Goal: Navigation & Orientation: Find specific page/section

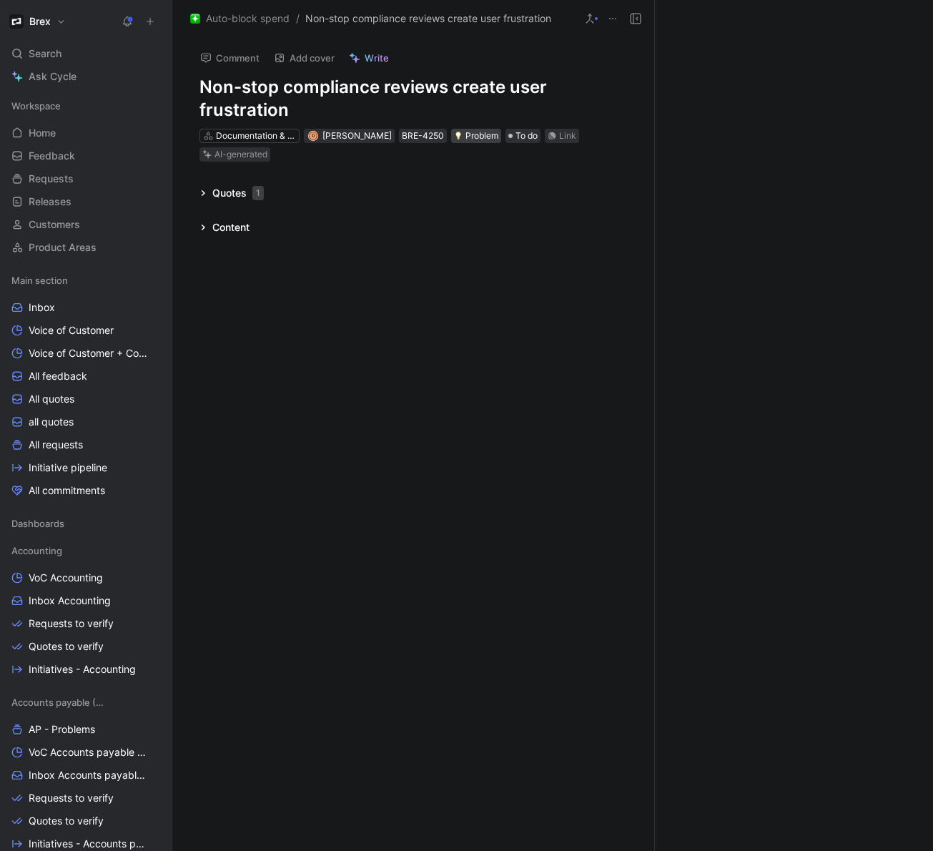
click at [476, 137] on div "Problem" at bounding box center [476, 136] width 44 height 14
click at [79, 440] on span "All requests" at bounding box center [56, 445] width 54 height 14
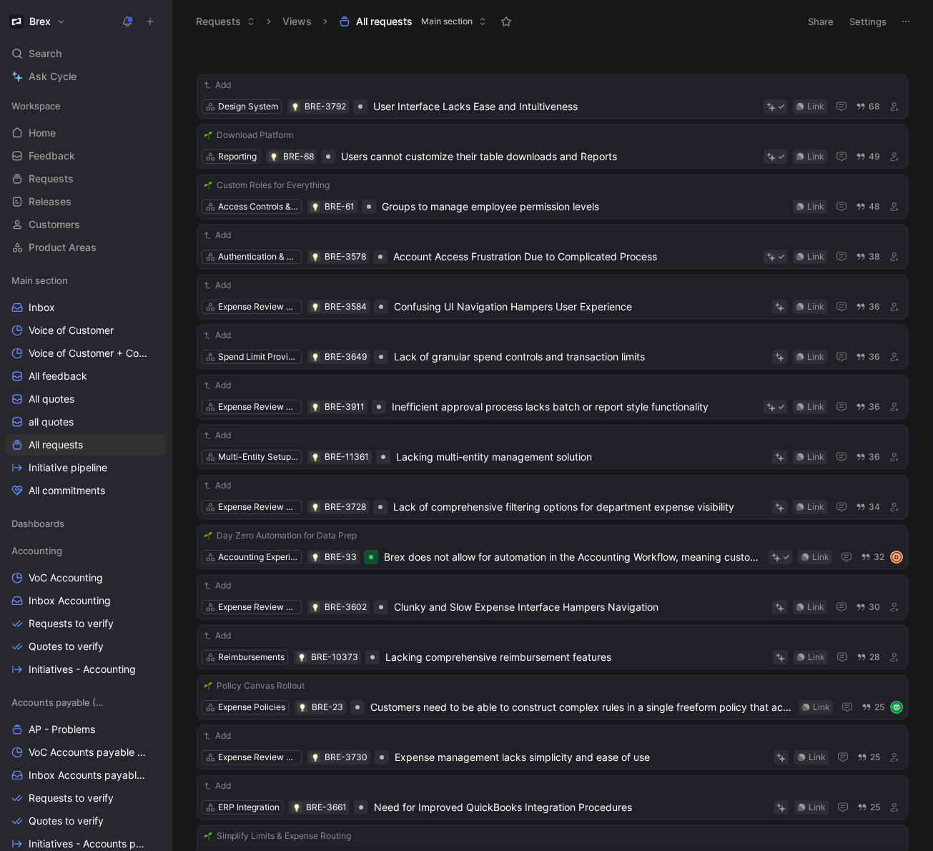
click at [910, 25] on icon at bounding box center [905, 21] width 11 height 11
click at [439, 26] on span "Main section" at bounding box center [446, 21] width 51 height 14
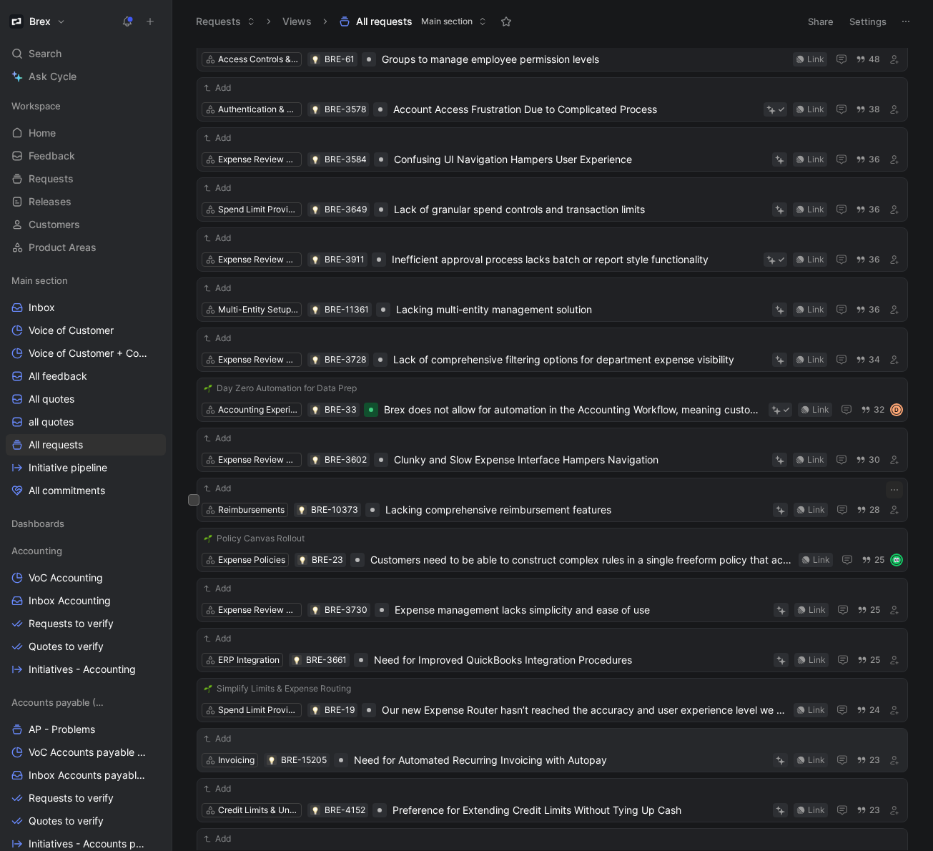
scroll to position [119, 0]
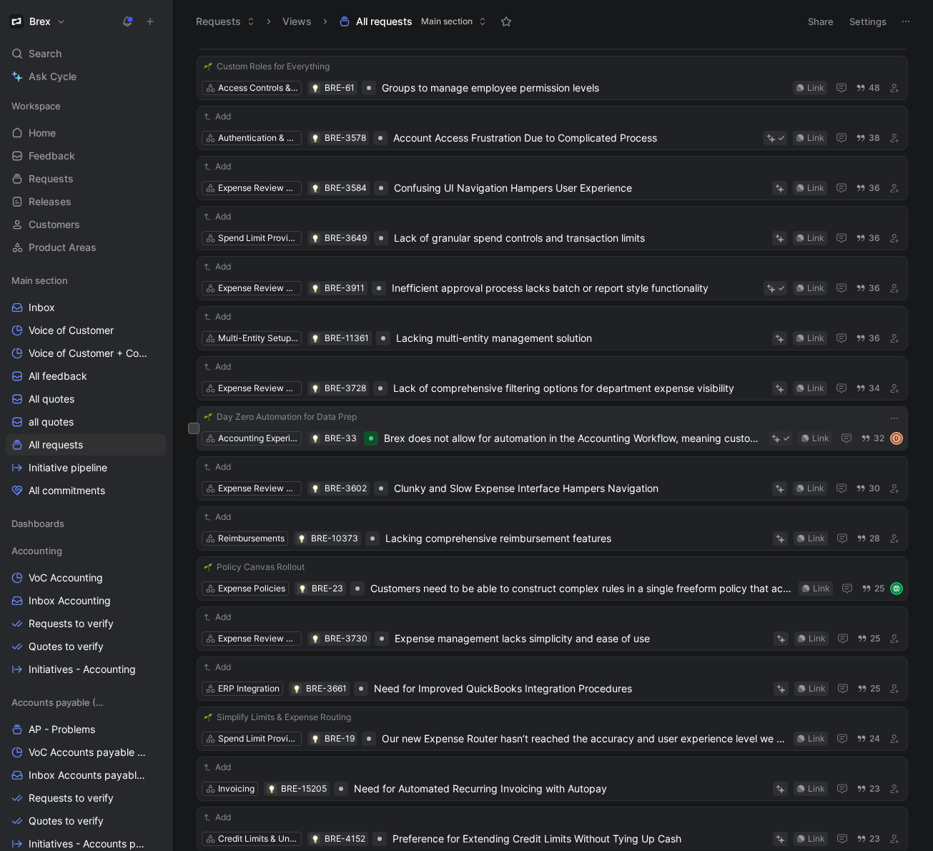
click at [493, 436] on span "Brex does not allow for automation in the Accounting Workflow, meaning customer…" at bounding box center [573, 438] width 379 height 17
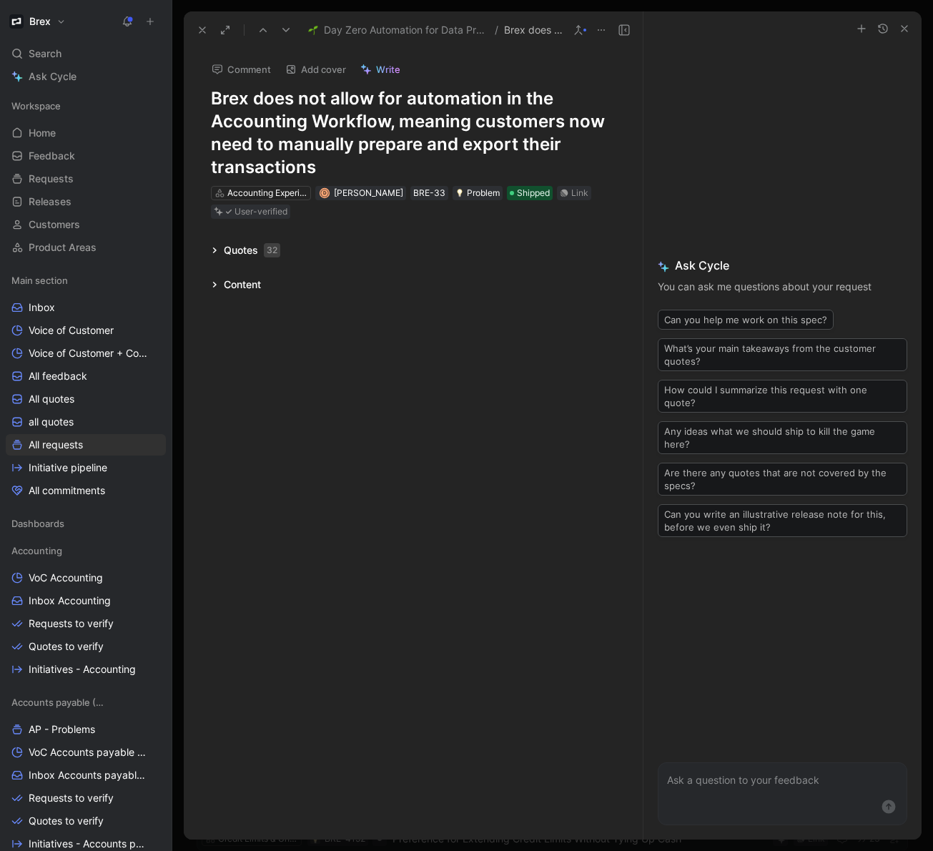
click at [235, 248] on div "Quotes 32" at bounding box center [252, 250] width 57 height 17
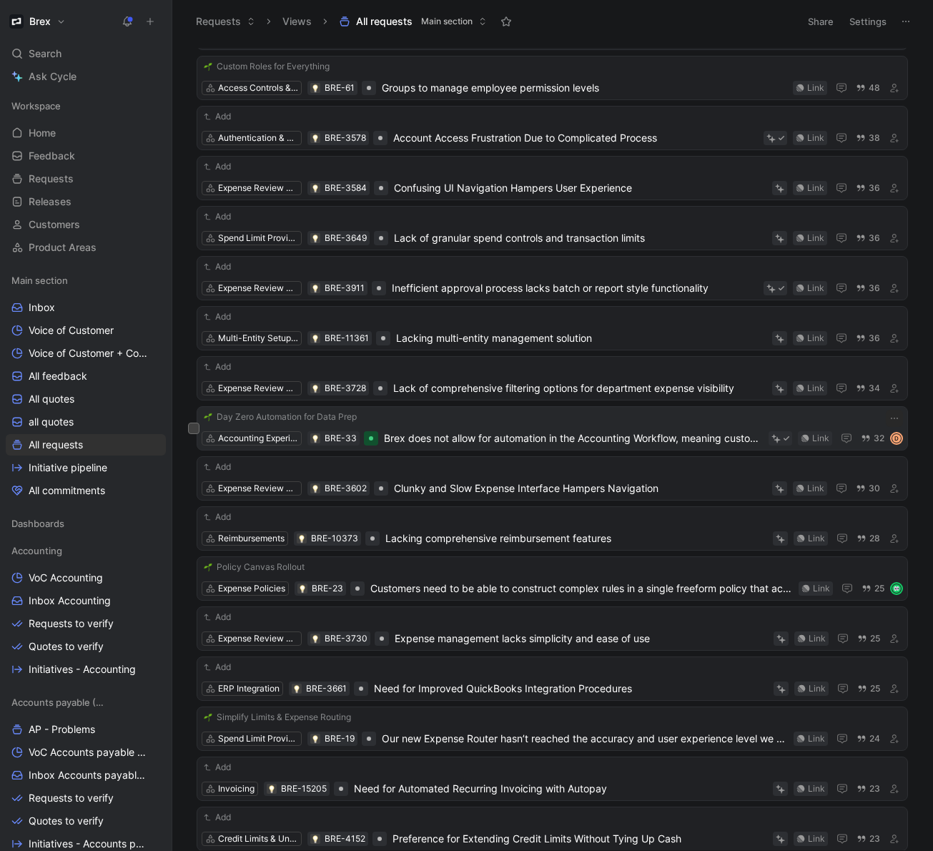
click at [476, 436] on span "Brex does not allow for automation in the Accounting Workflow, meaning customer…" at bounding box center [573, 438] width 379 height 17
click at [82, 491] on span "All commitments" at bounding box center [67, 490] width 77 height 14
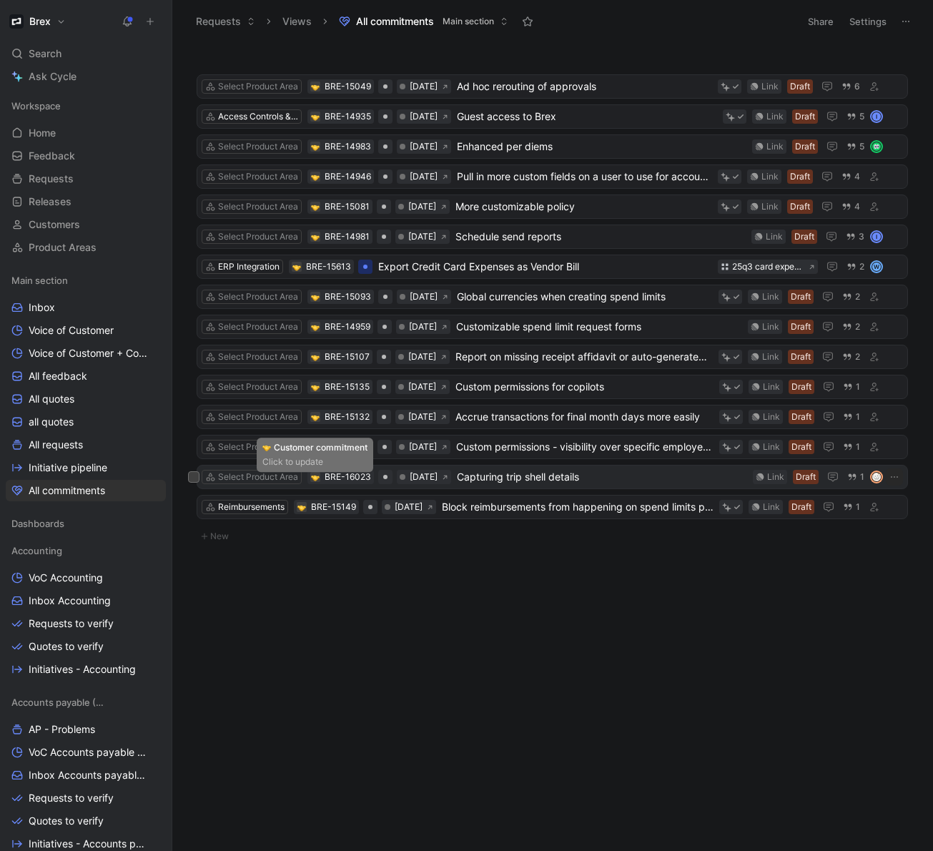
click at [318, 476] on img at bounding box center [315, 477] width 9 height 9
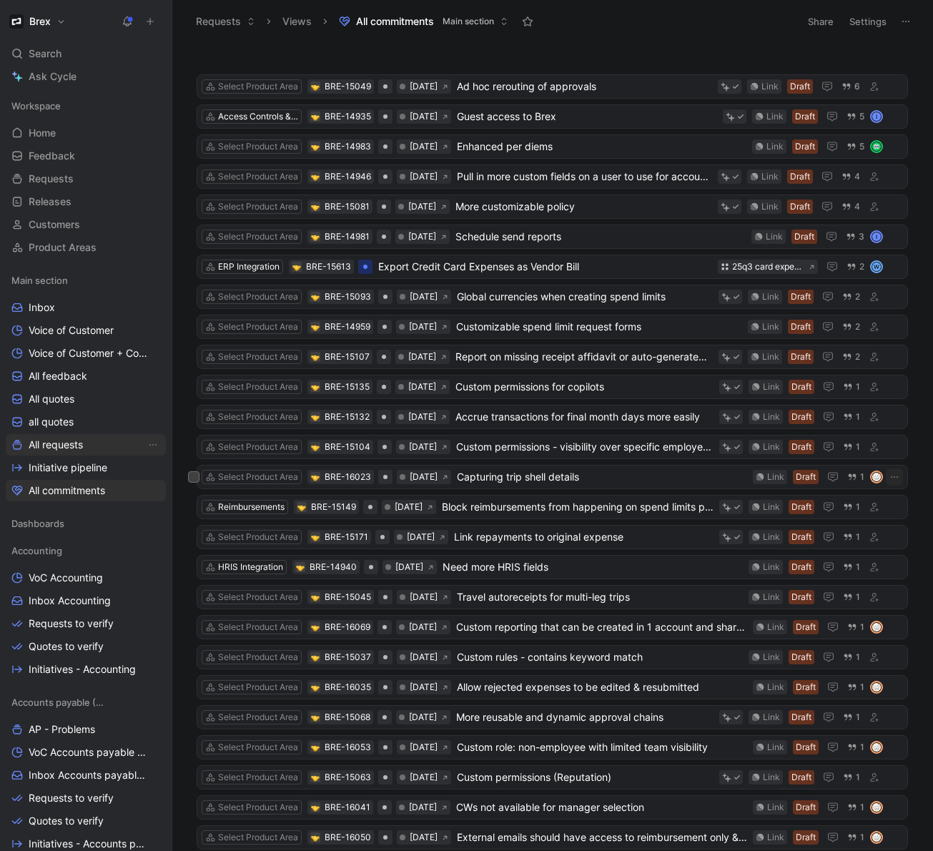
click at [104, 444] on link "All requests" at bounding box center [86, 444] width 160 height 21
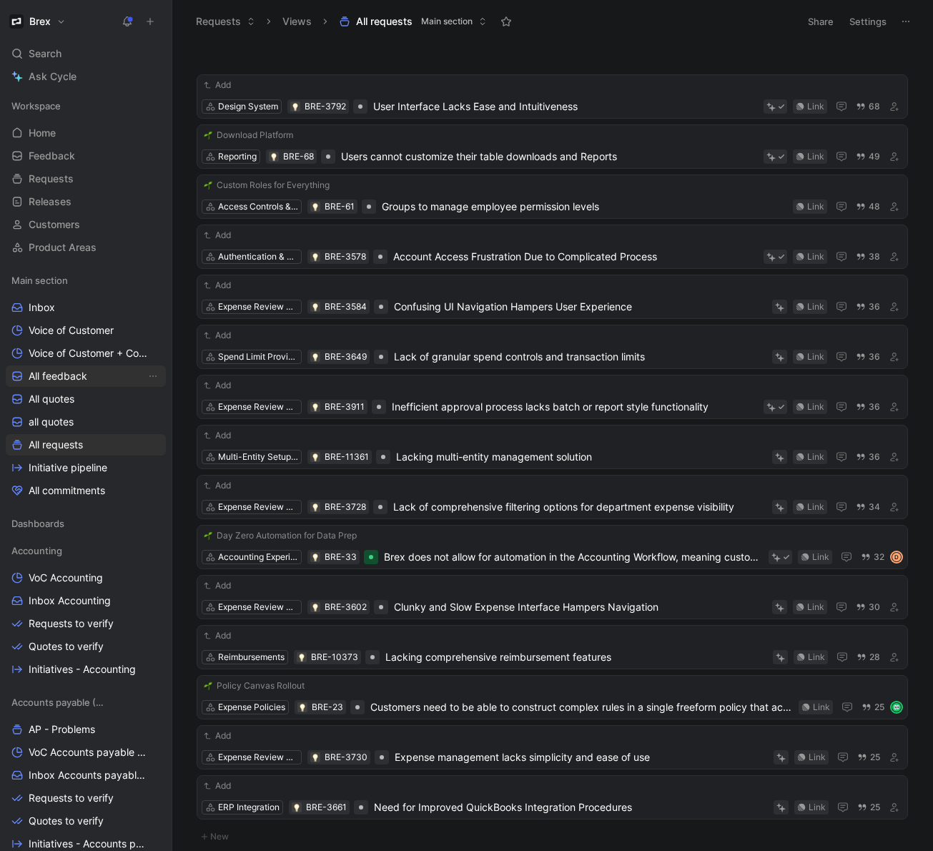
click at [99, 380] on link "All feedback" at bounding box center [86, 375] width 160 height 21
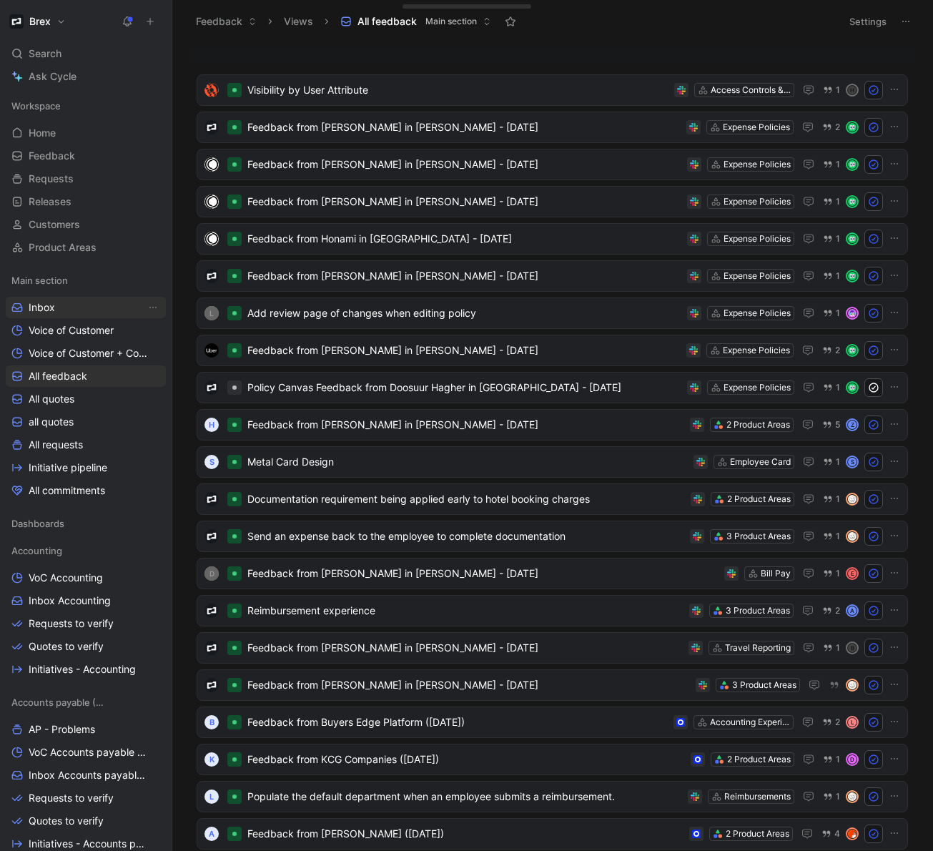
click at [95, 305] on link "Inbox" at bounding box center [86, 307] width 160 height 21
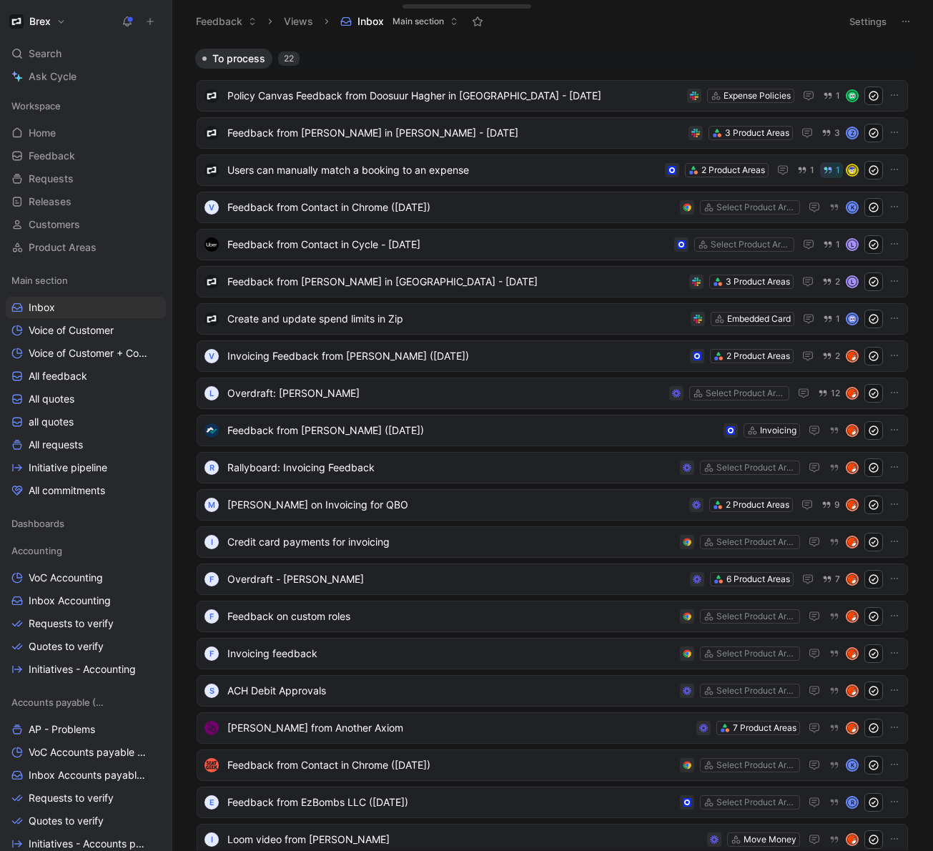
click at [64, 22] on button "Brex" at bounding box center [38, 21] width 64 height 20
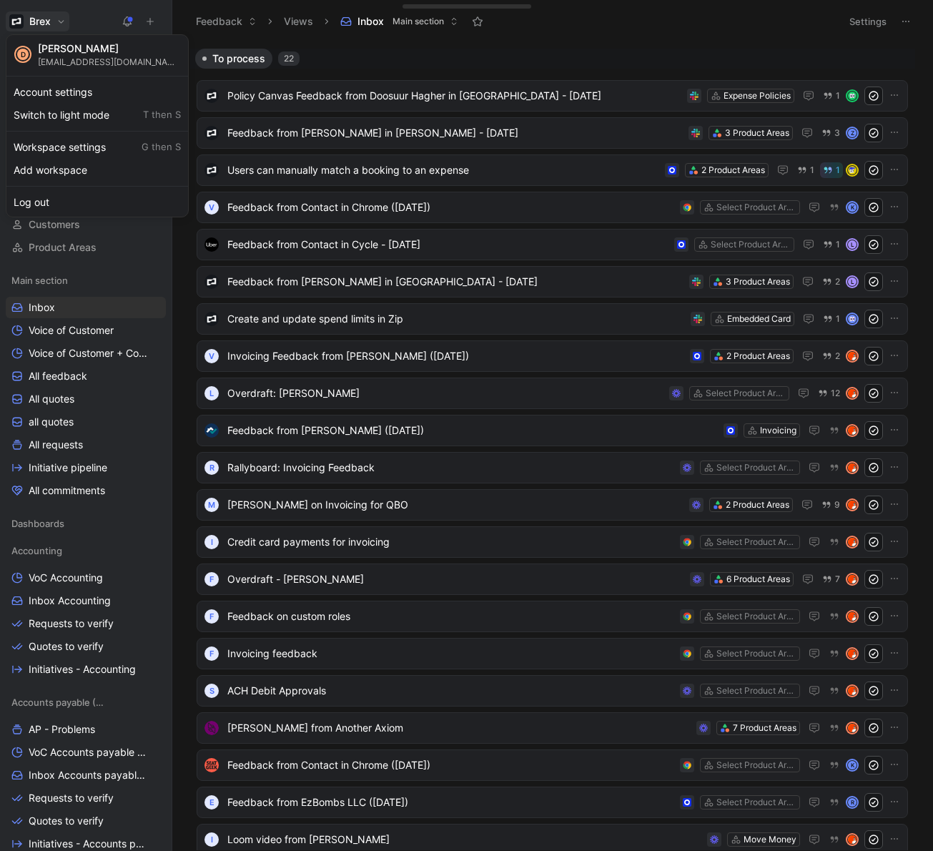
click at [116, 62] on div "D [PERSON_NAME] [EMAIL_ADDRESS][DOMAIN_NAME]" at bounding box center [97, 55] width 176 height 34
click at [84, 57] on div "[EMAIL_ADDRESS][DOMAIN_NAME]" at bounding box center [109, 62] width 143 height 11
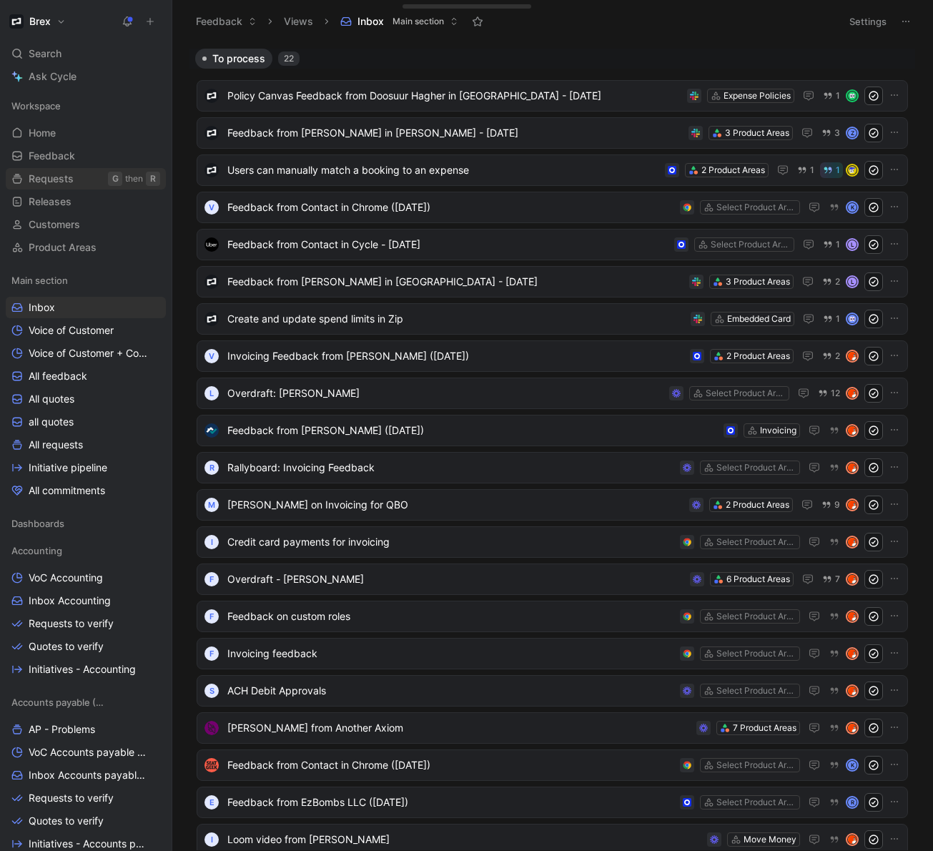
click at [64, 177] on span "Requests" at bounding box center [51, 179] width 45 height 14
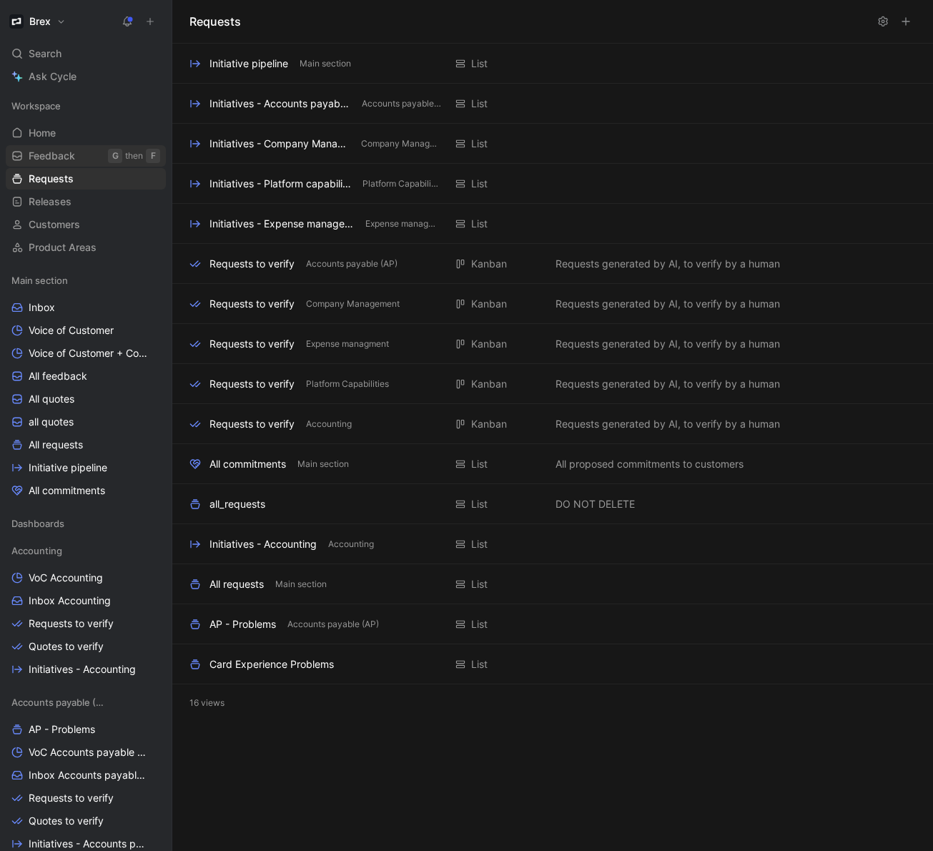
click at [66, 155] on span "Feedback" at bounding box center [52, 156] width 46 height 14
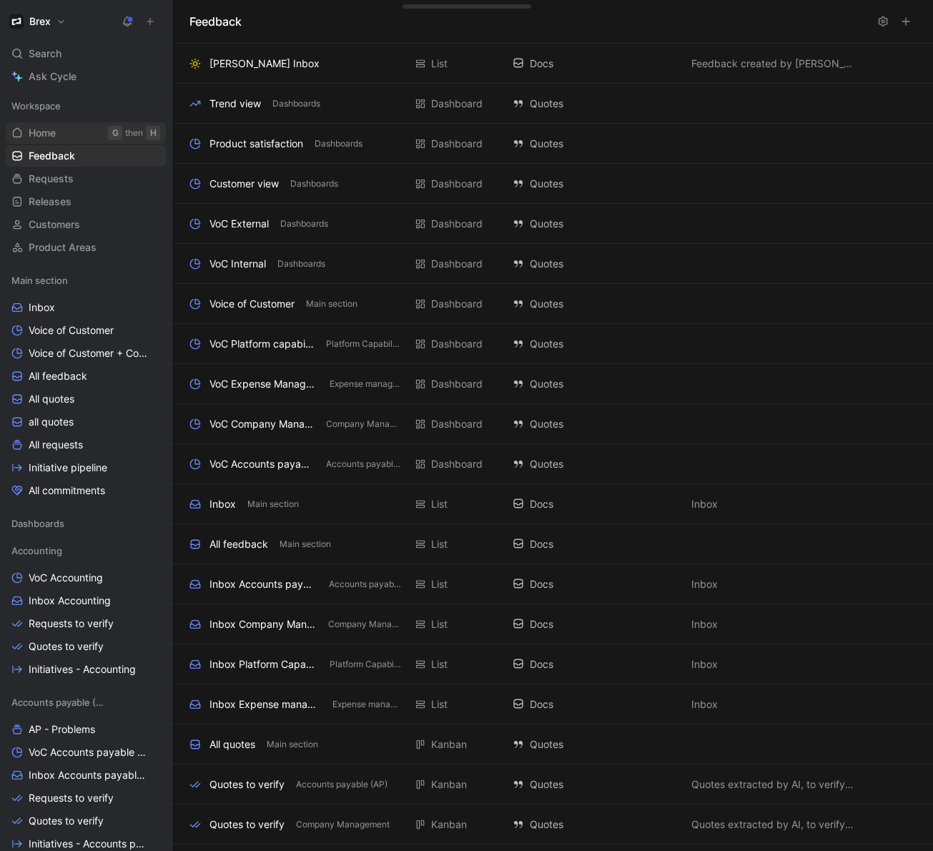
click at [67, 134] on link "Home G then H" at bounding box center [86, 132] width 160 height 21
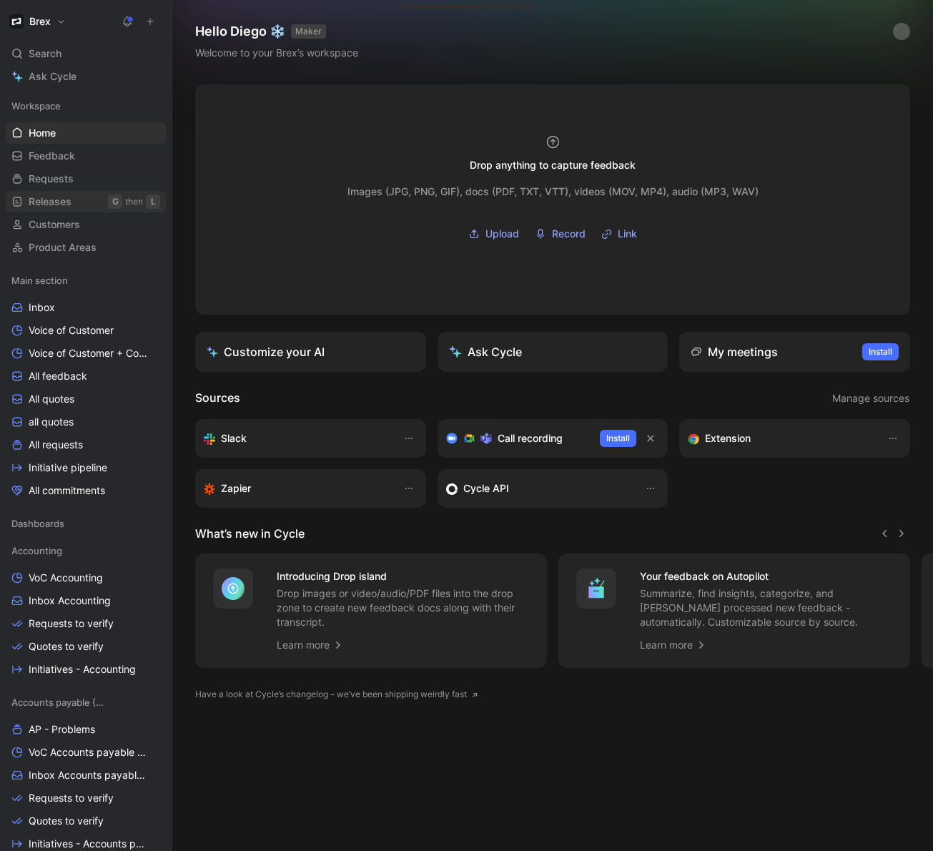
click at [62, 201] on span "Releases" at bounding box center [50, 202] width 43 height 14
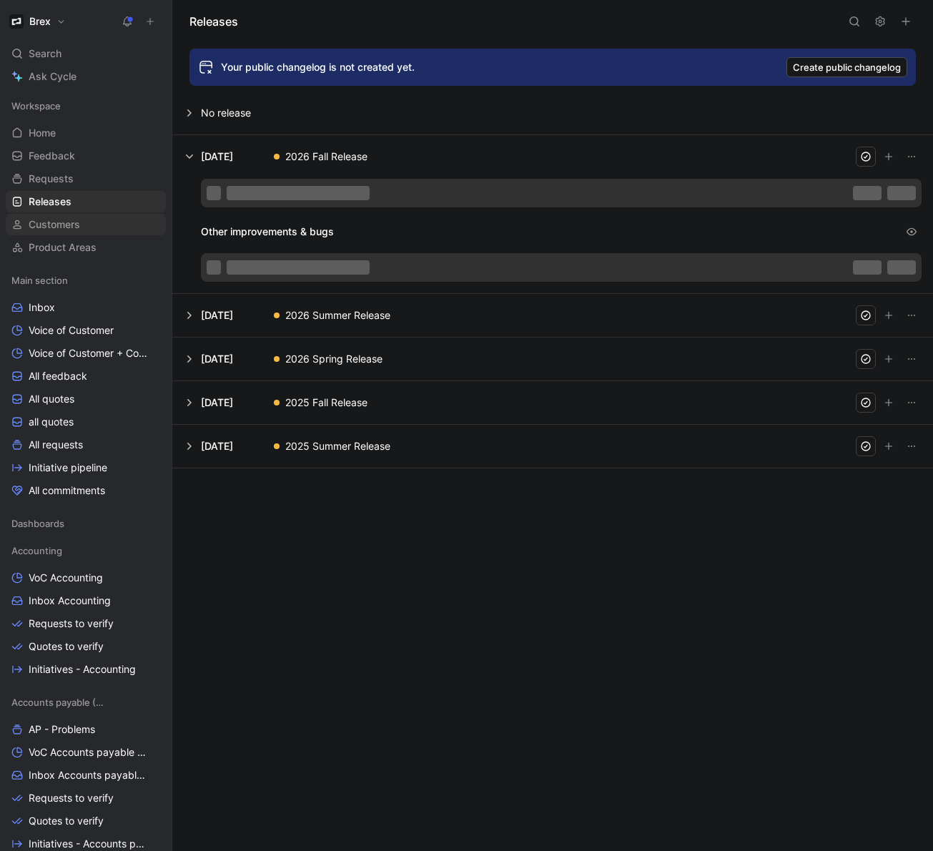
click at [64, 222] on span "Customers" at bounding box center [54, 224] width 51 height 14
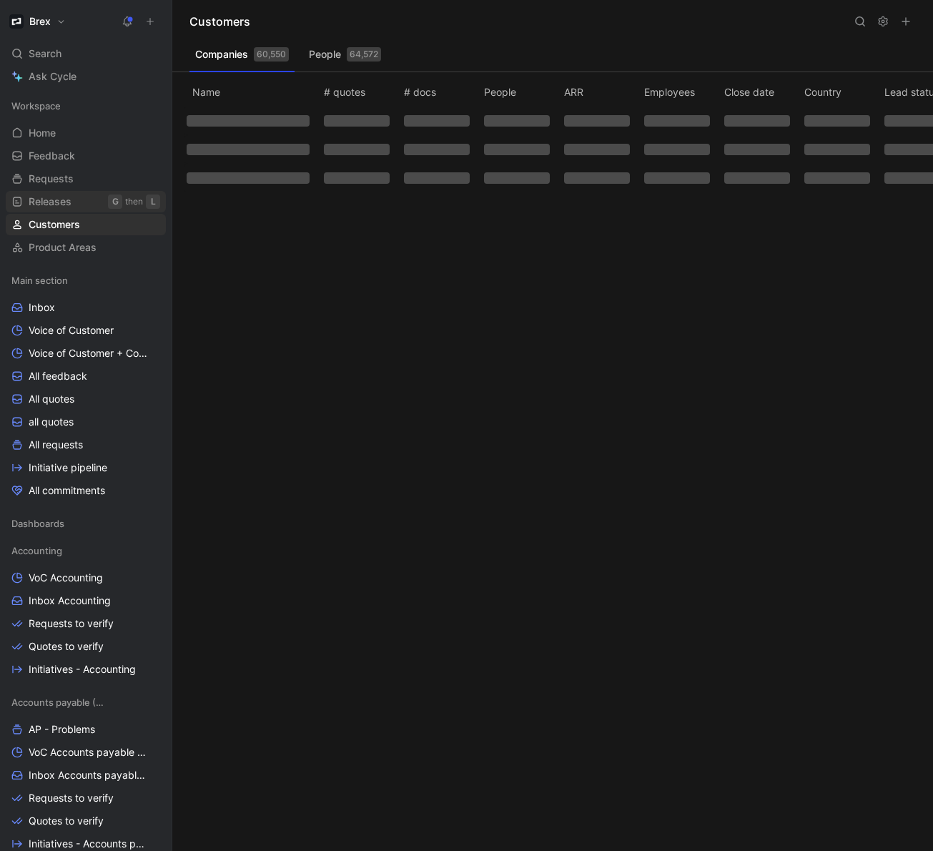
click at [72, 201] on link "Releases G then L" at bounding box center [86, 201] width 160 height 21
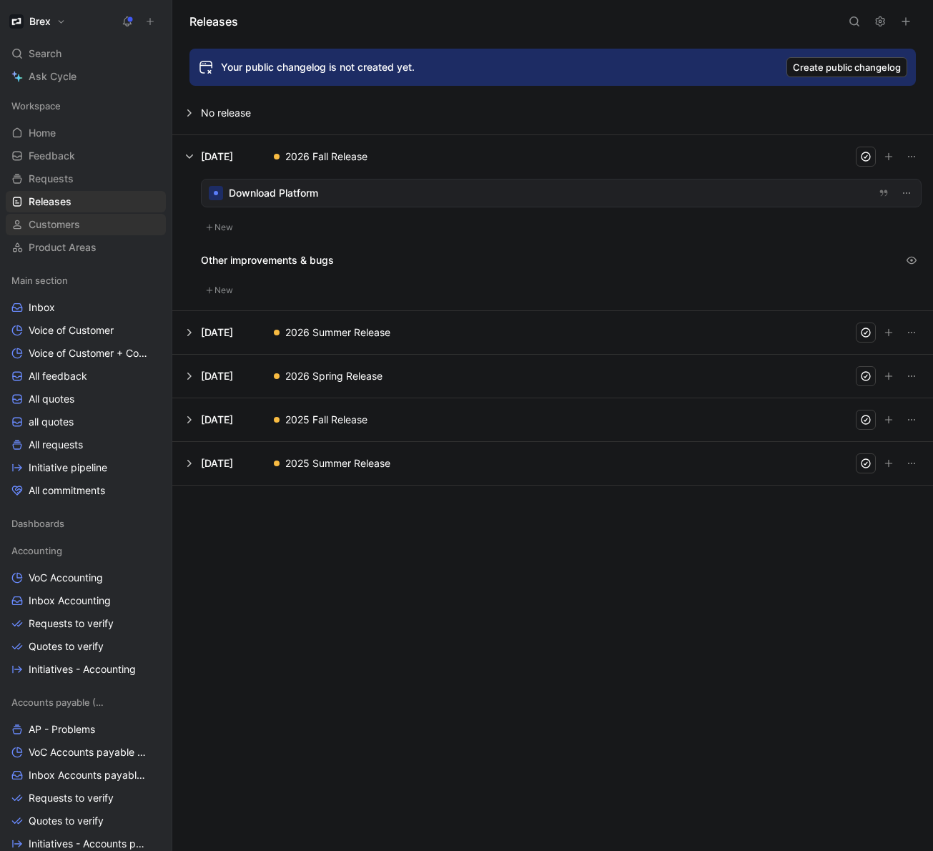
click at [72, 230] on span "Customers" at bounding box center [54, 224] width 51 height 14
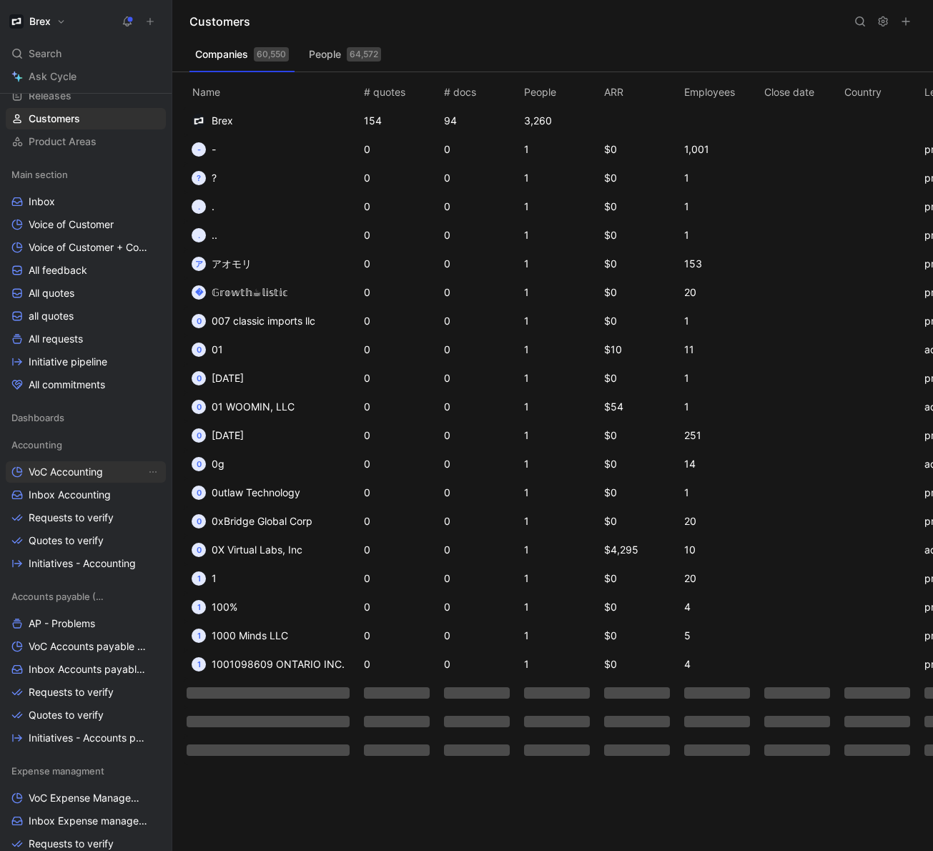
scroll to position [117, 0]
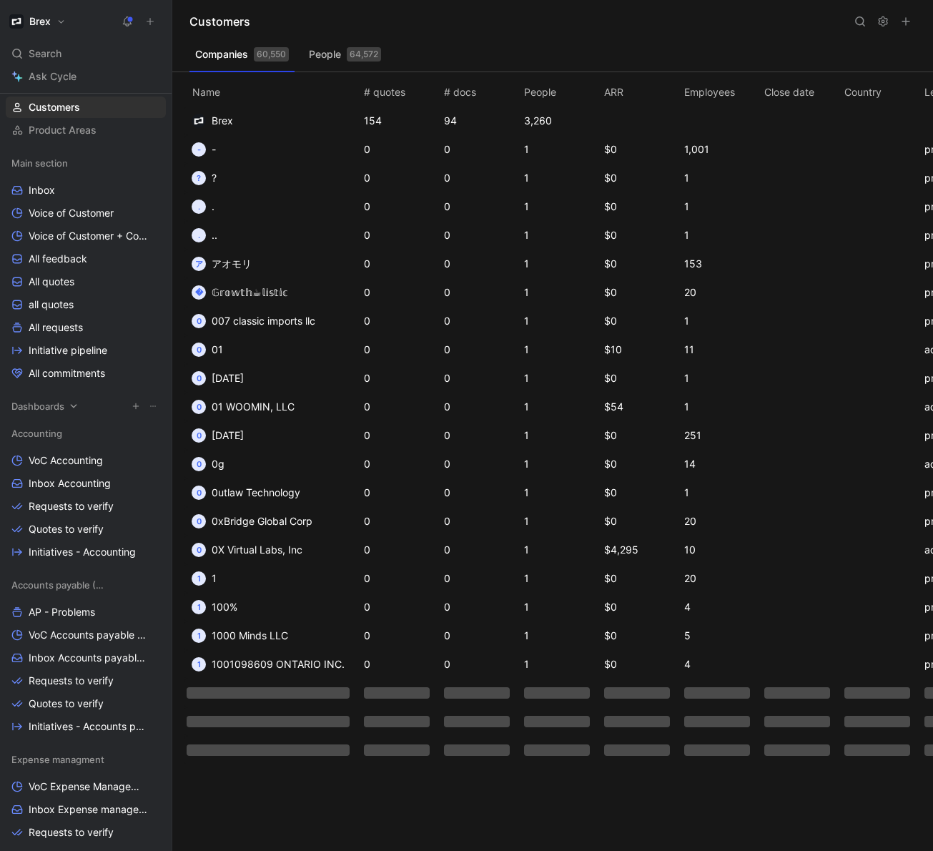
click at [74, 406] on icon at bounding box center [74, 406] width 6 height 4
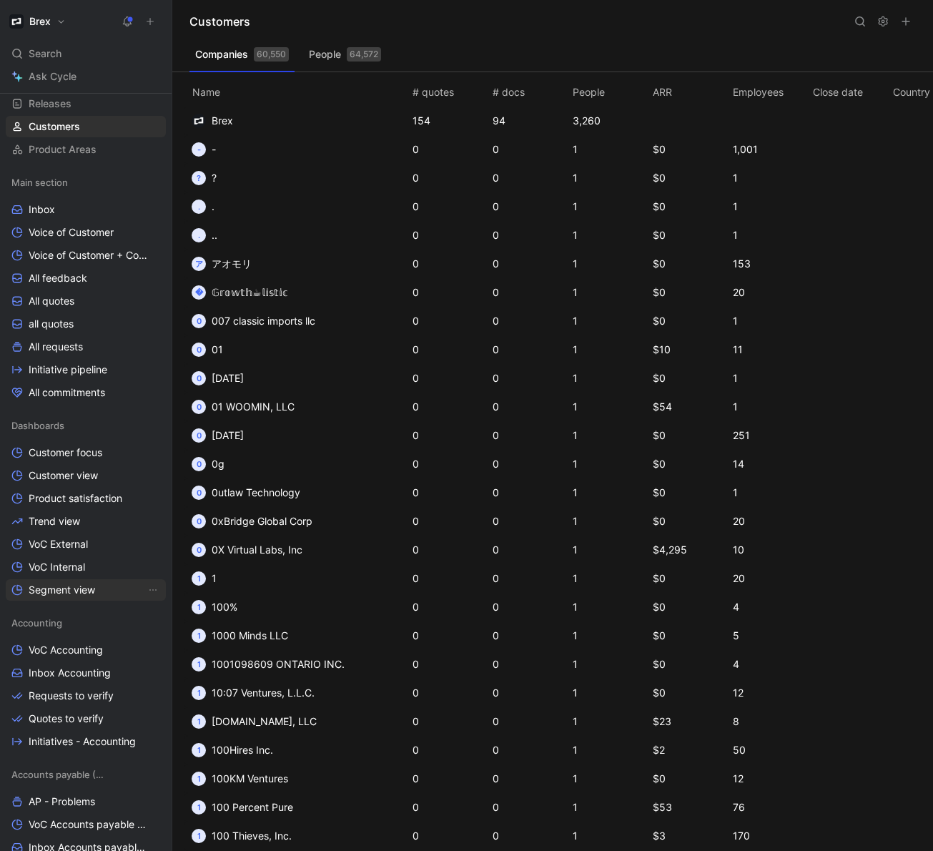
scroll to position [95, 0]
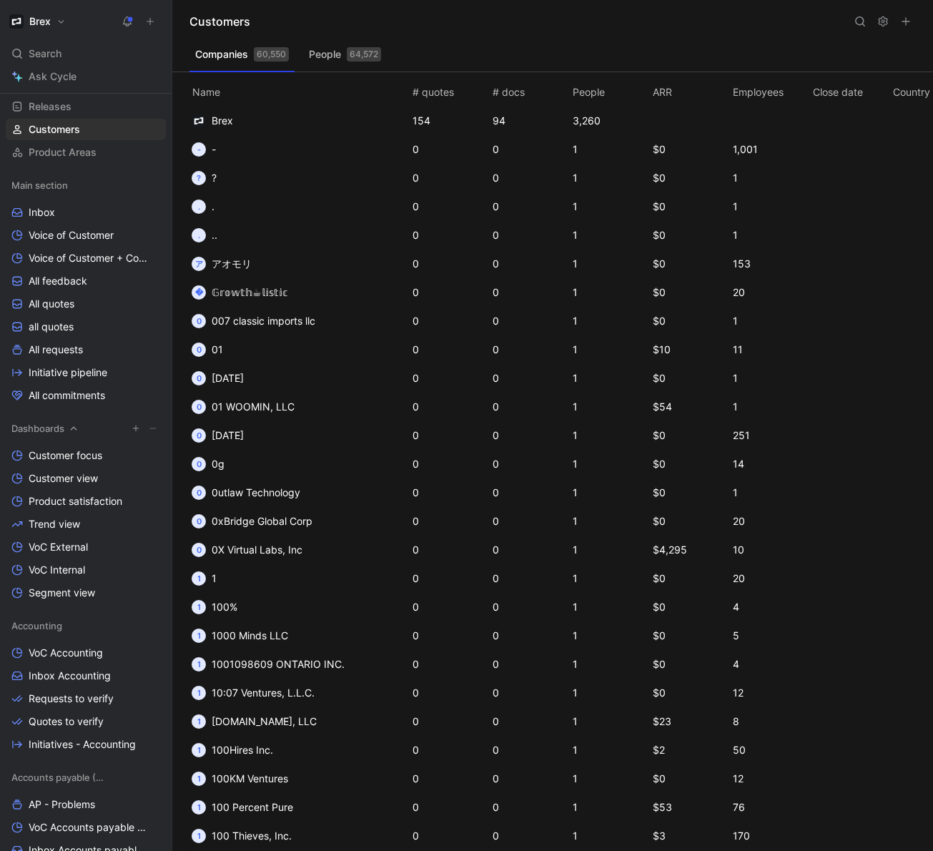
click at [74, 427] on icon at bounding box center [74, 429] width 6 height 4
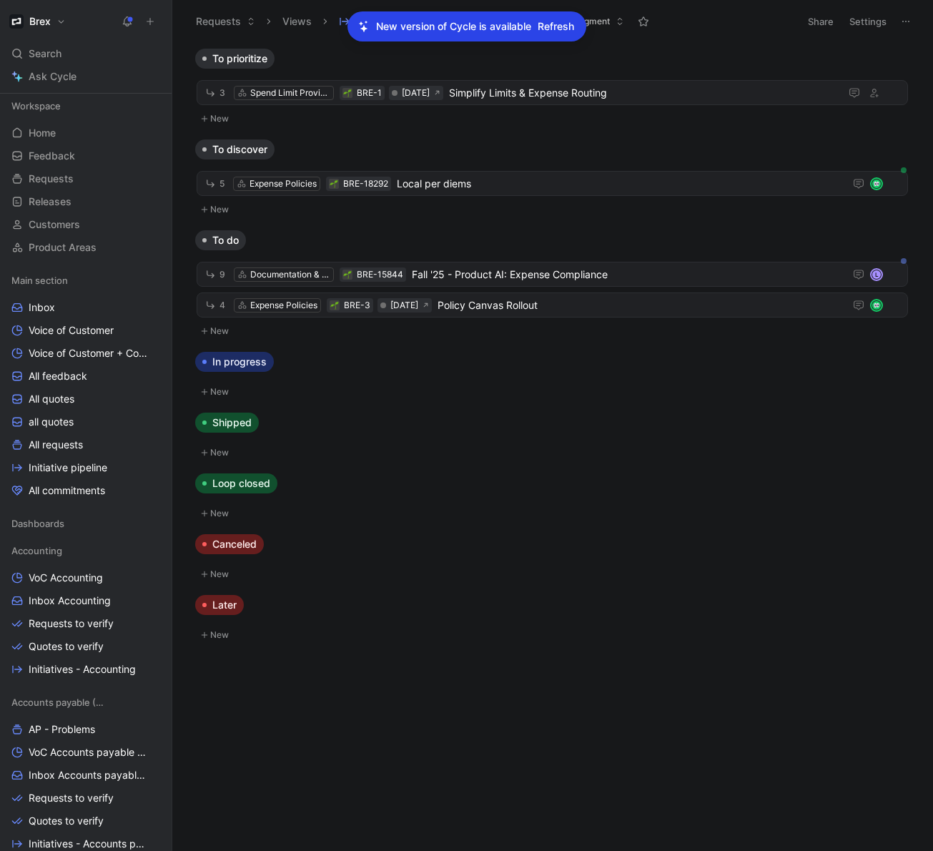
scroll to position [228, 0]
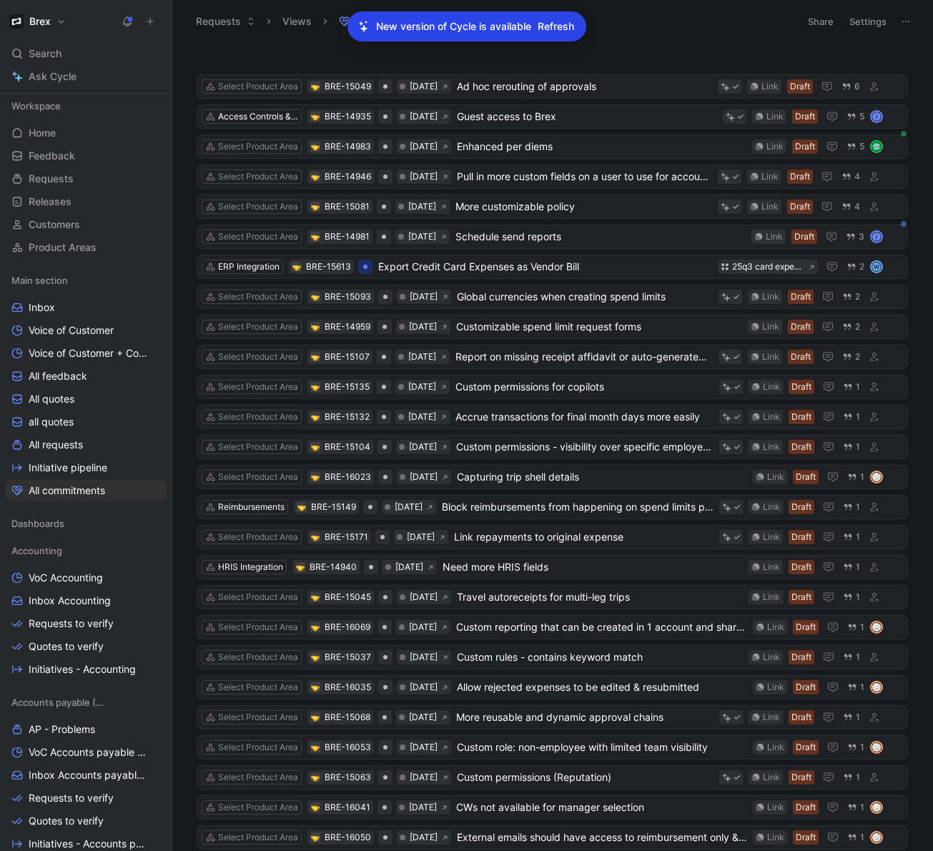
scroll to position [267, 0]
